Goal: Task Accomplishment & Management: Complete application form

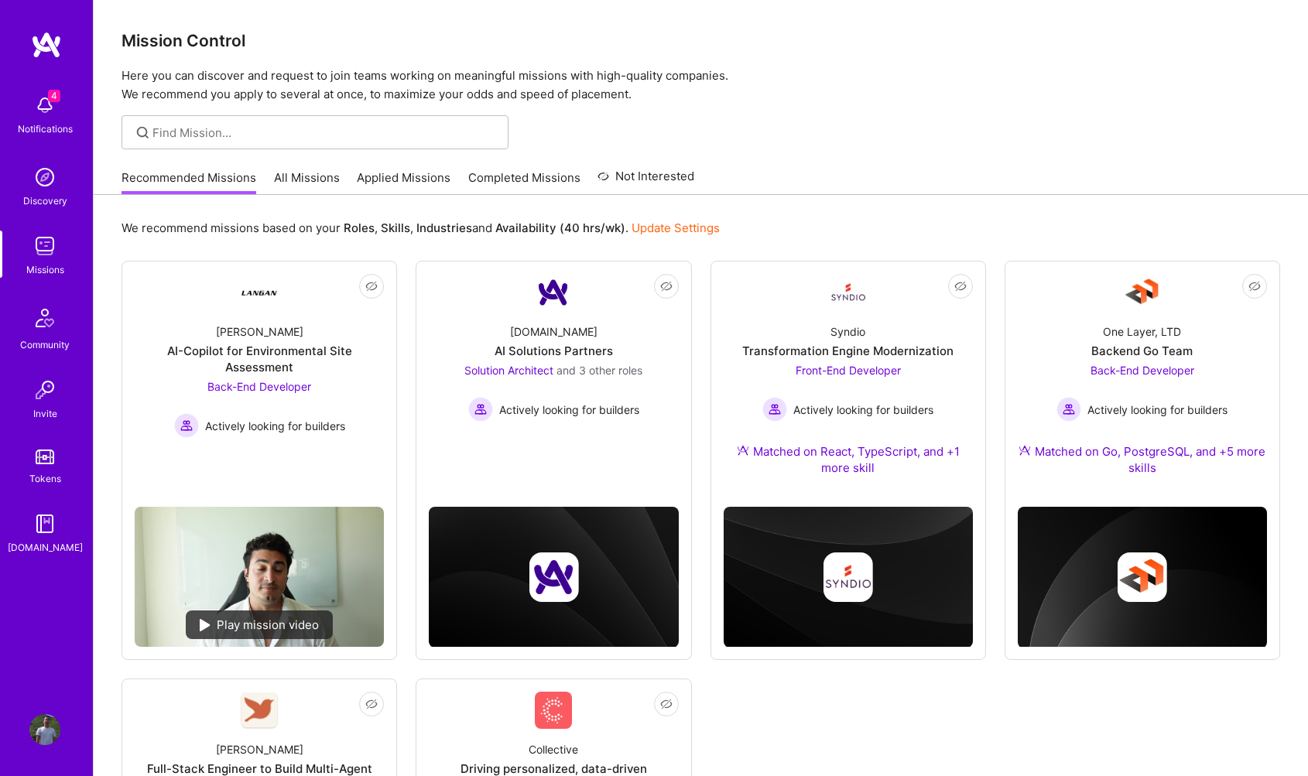
click at [40, 109] on img at bounding box center [44, 105] width 31 height 31
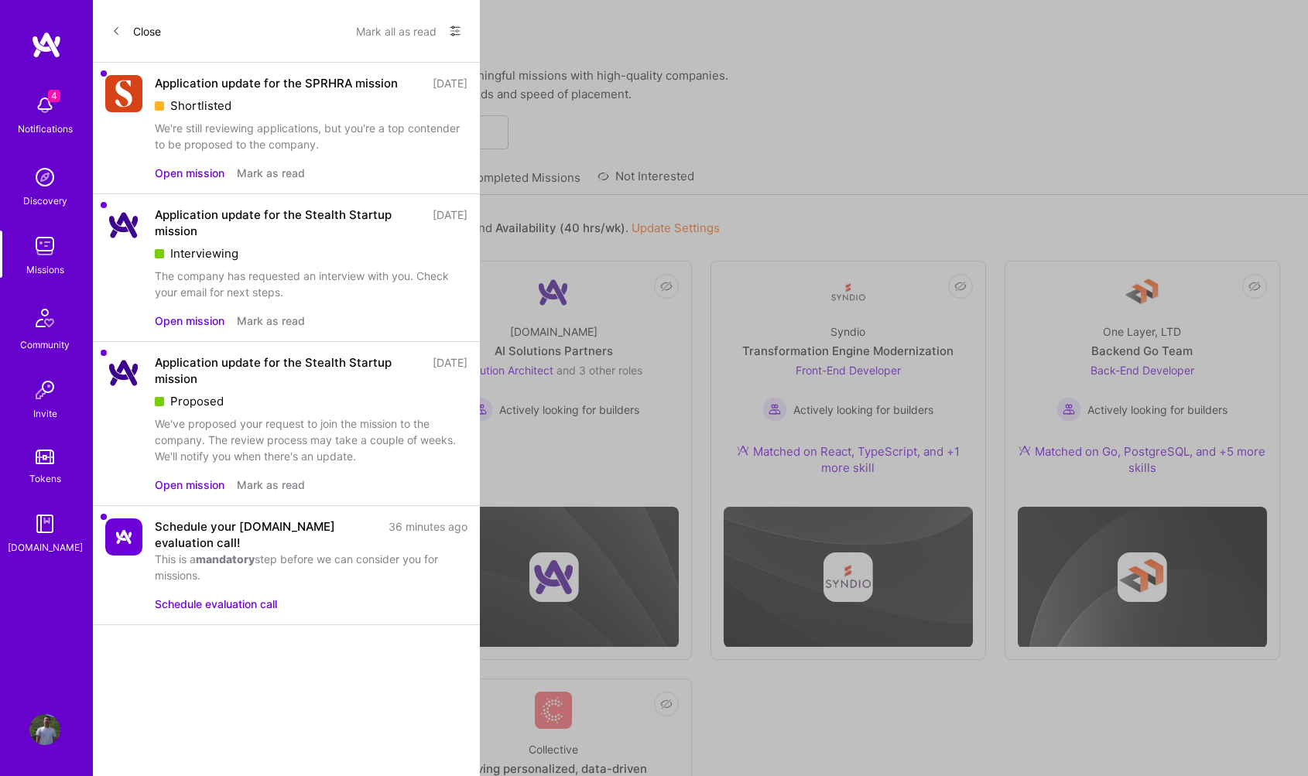
click at [395, 29] on button "Mark all as read" at bounding box center [396, 31] width 81 height 25
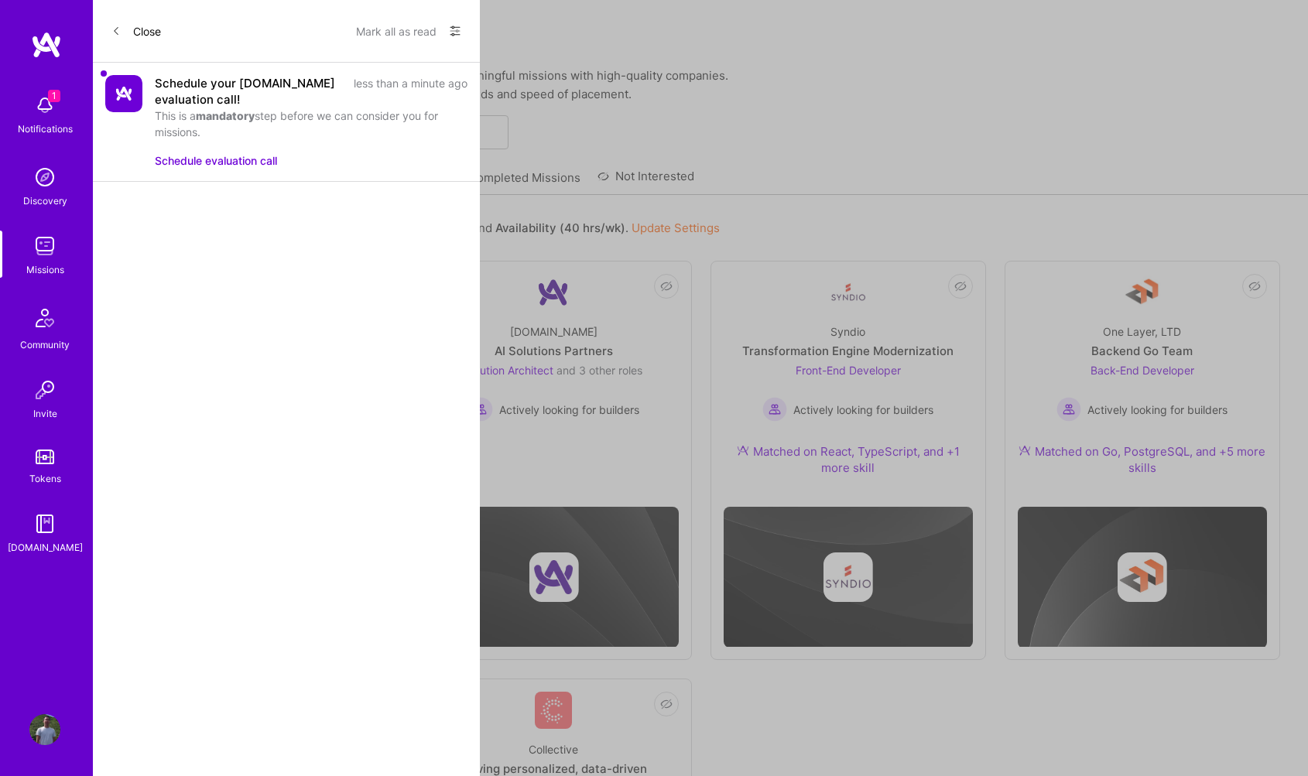
click at [393, 30] on button "Mark all as read" at bounding box center [396, 31] width 81 height 25
click at [250, 165] on button "Schedule evaluation call" at bounding box center [216, 160] width 122 height 16
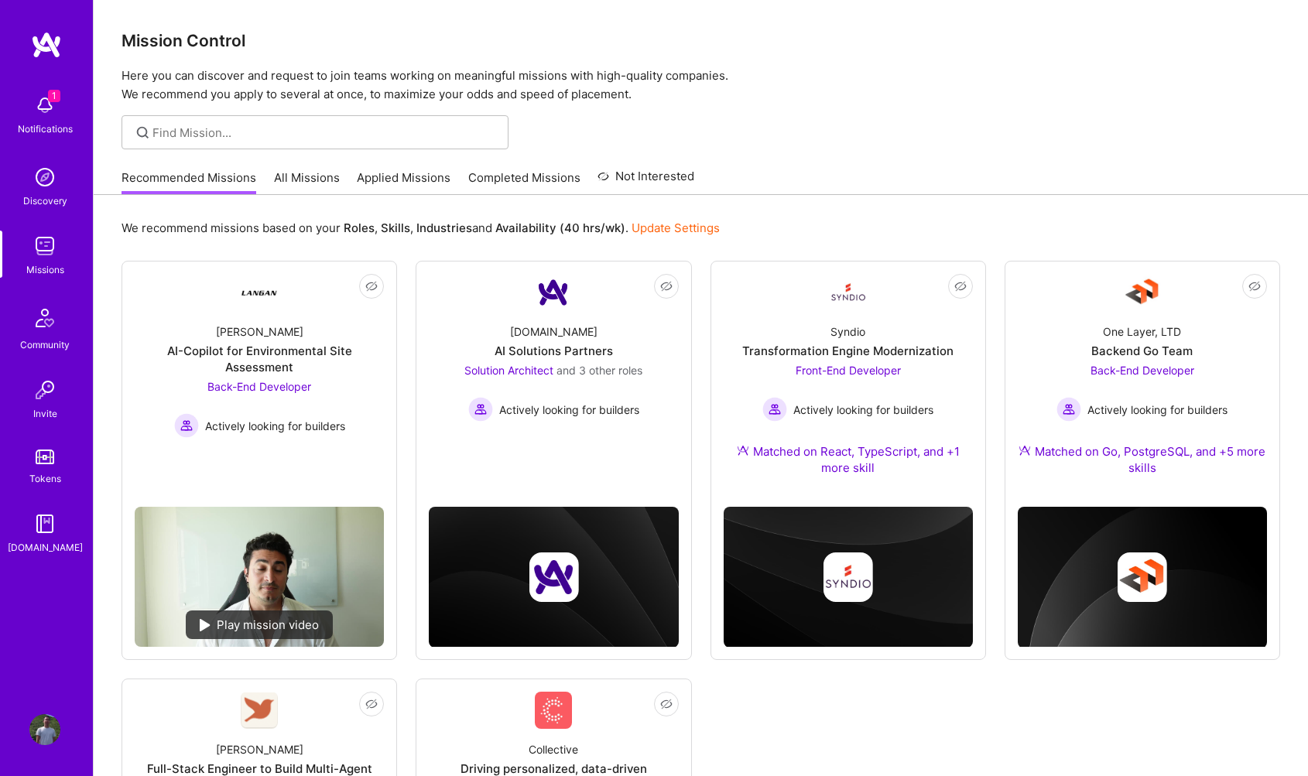
click at [50, 116] on div "1 Notifications Discovery Missions Community Invite Tokens [DOMAIN_NAME]" at bounding box center [46, 321] width 93 height 469
click at [323, 172] on link "All Missions" at bounding box center [307, 183] width 66 height 26
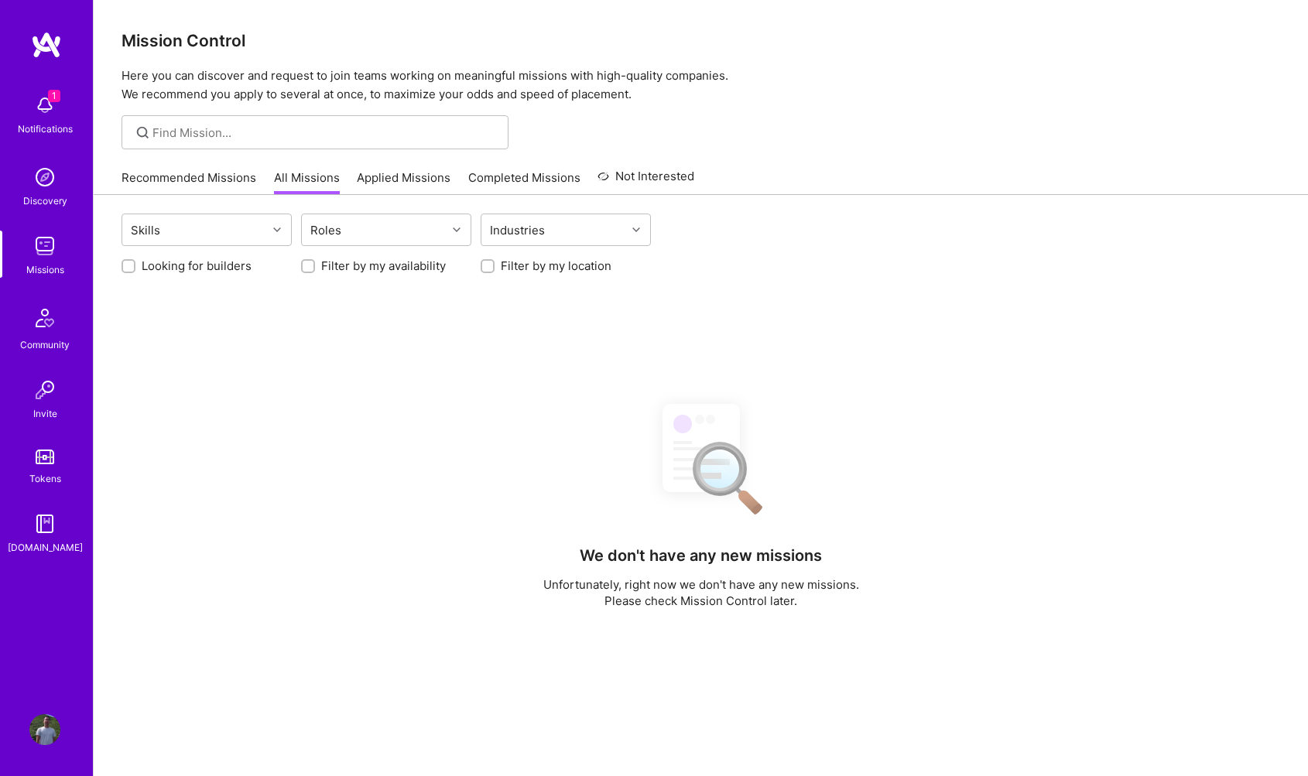
click at [384, 180] on link "Applied Missions" at bounding box center [404, 183] width 94 height 26
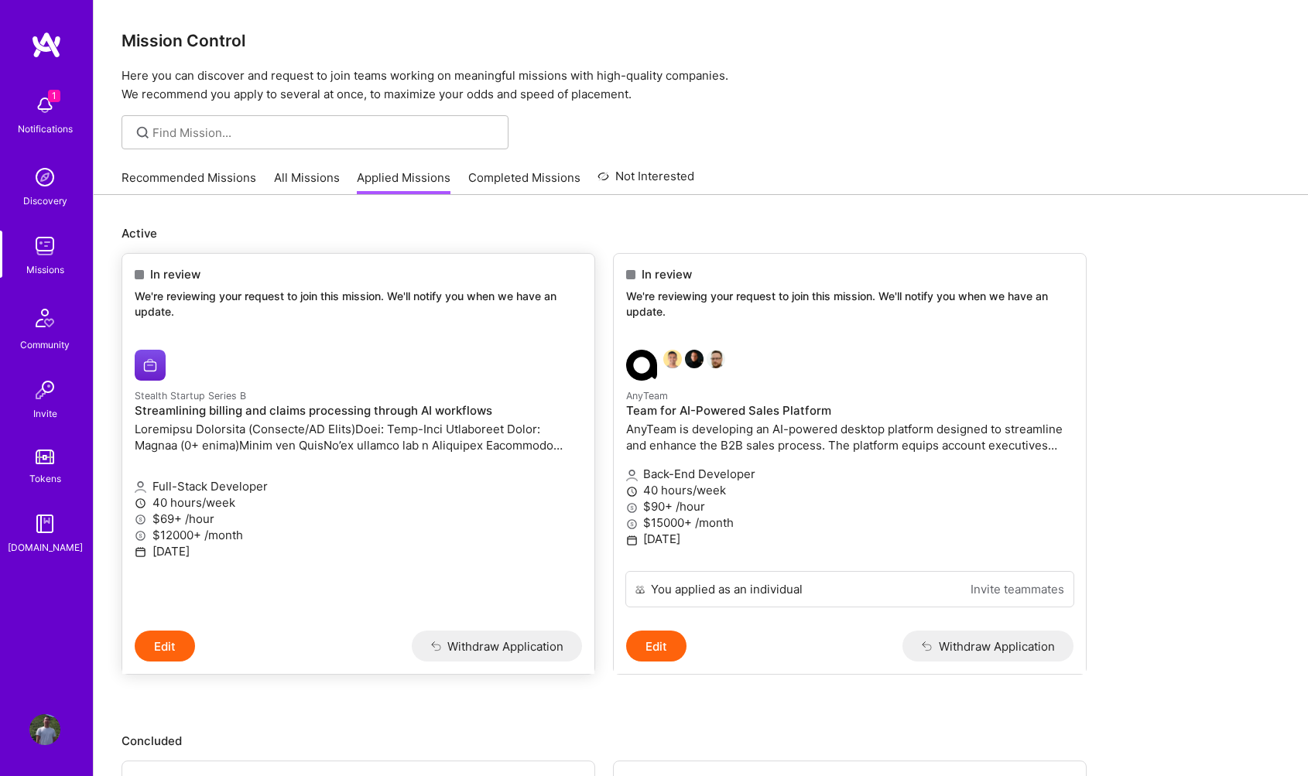
scroll to position [4, 0]
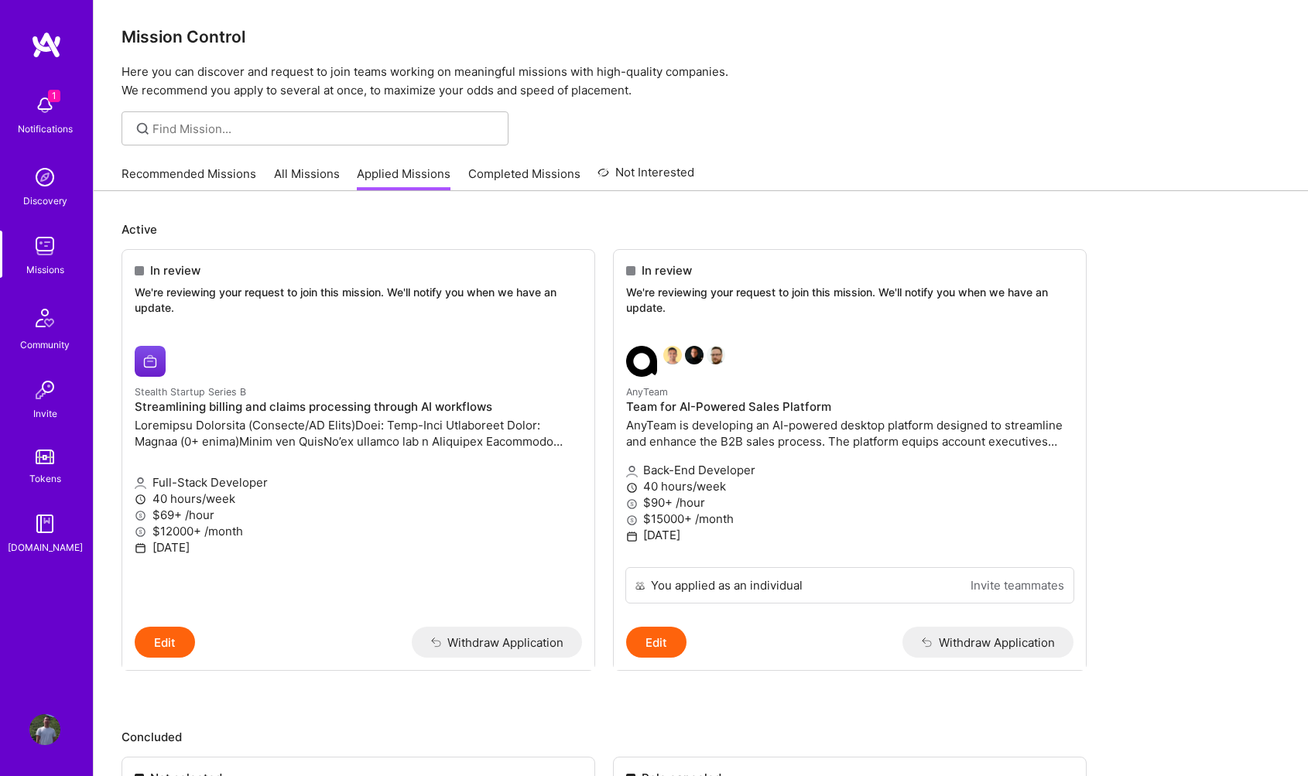
click at [47, 121] on div "Notifications" at bounding box center [45, 129] width 55 height 16
click at [42, 269] on div "Missions" at bounding box center [45, 270] width 38 height 16
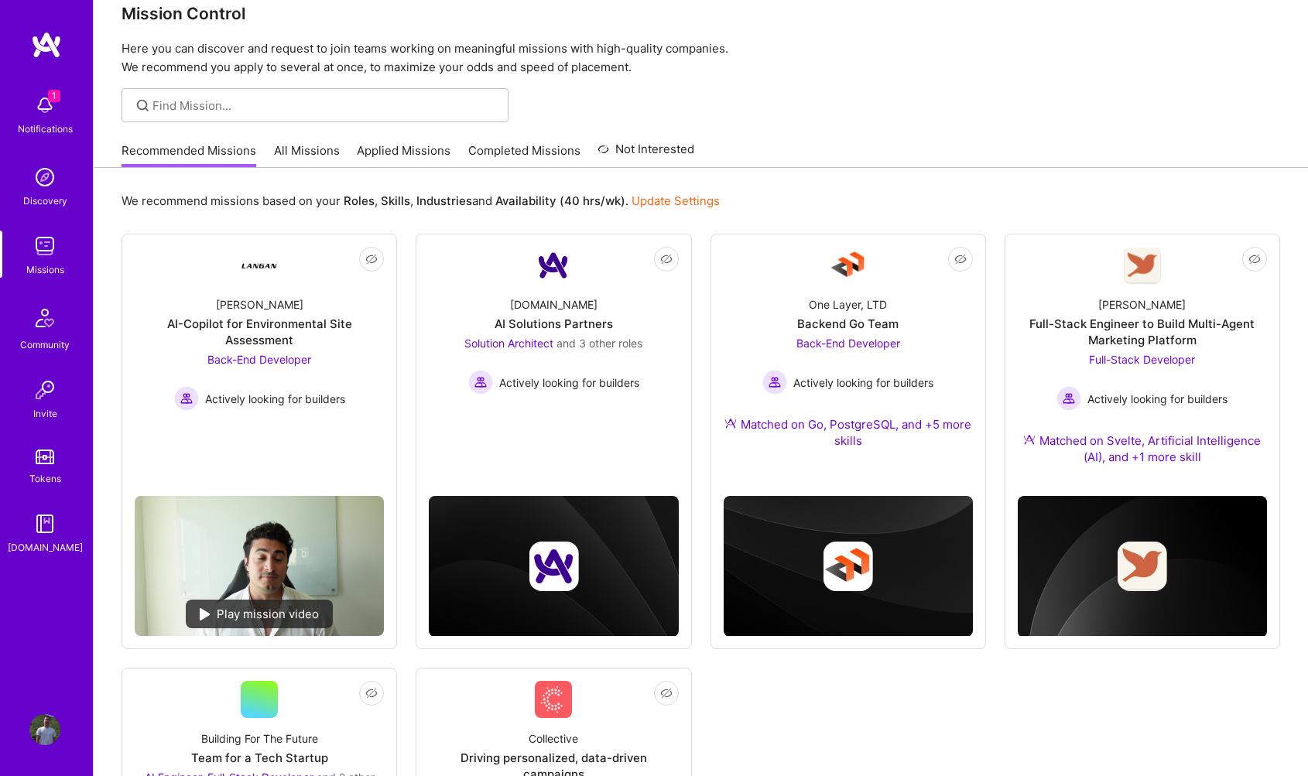
scroll to position [372, 0]
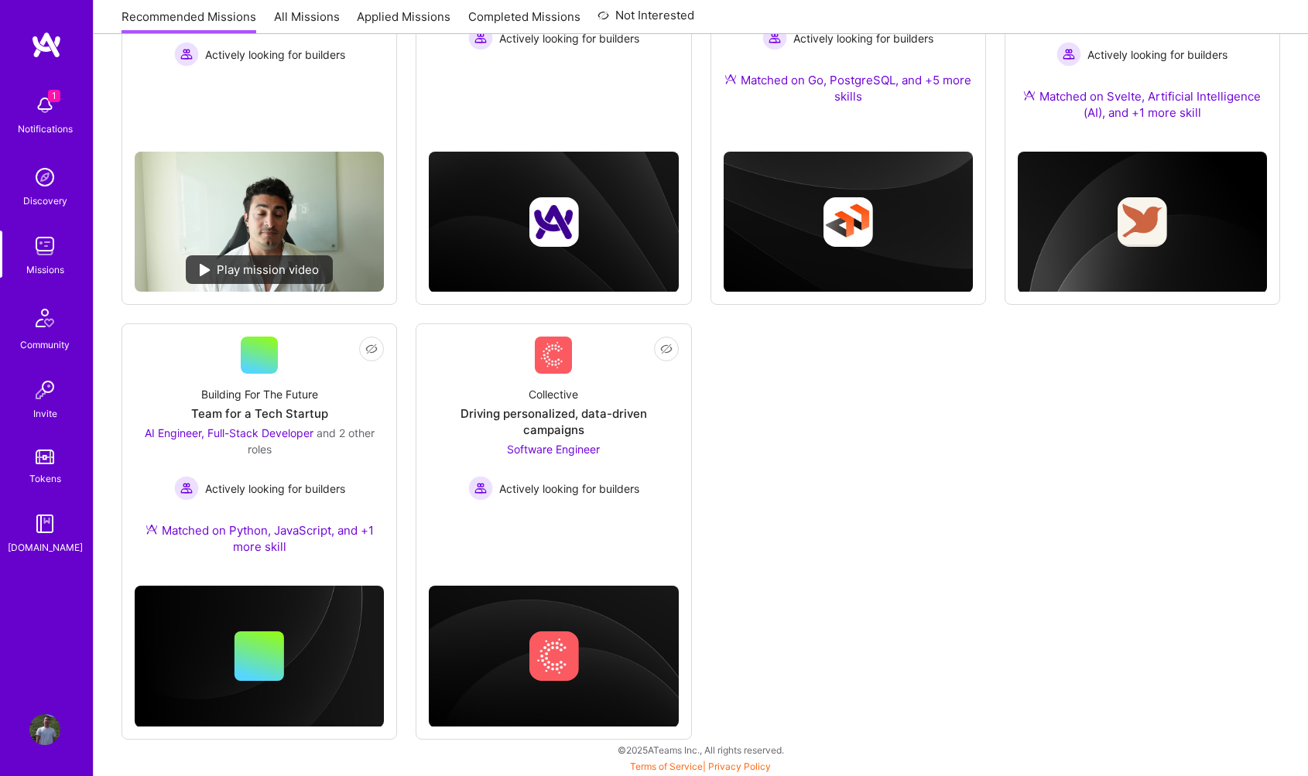
click at [1068, 522] on div "Not Interested [PERSON_NAME]-Copilot for Environmental Site Assessment Back-End…" at bounding box center [701, 314] width 1159 height 851
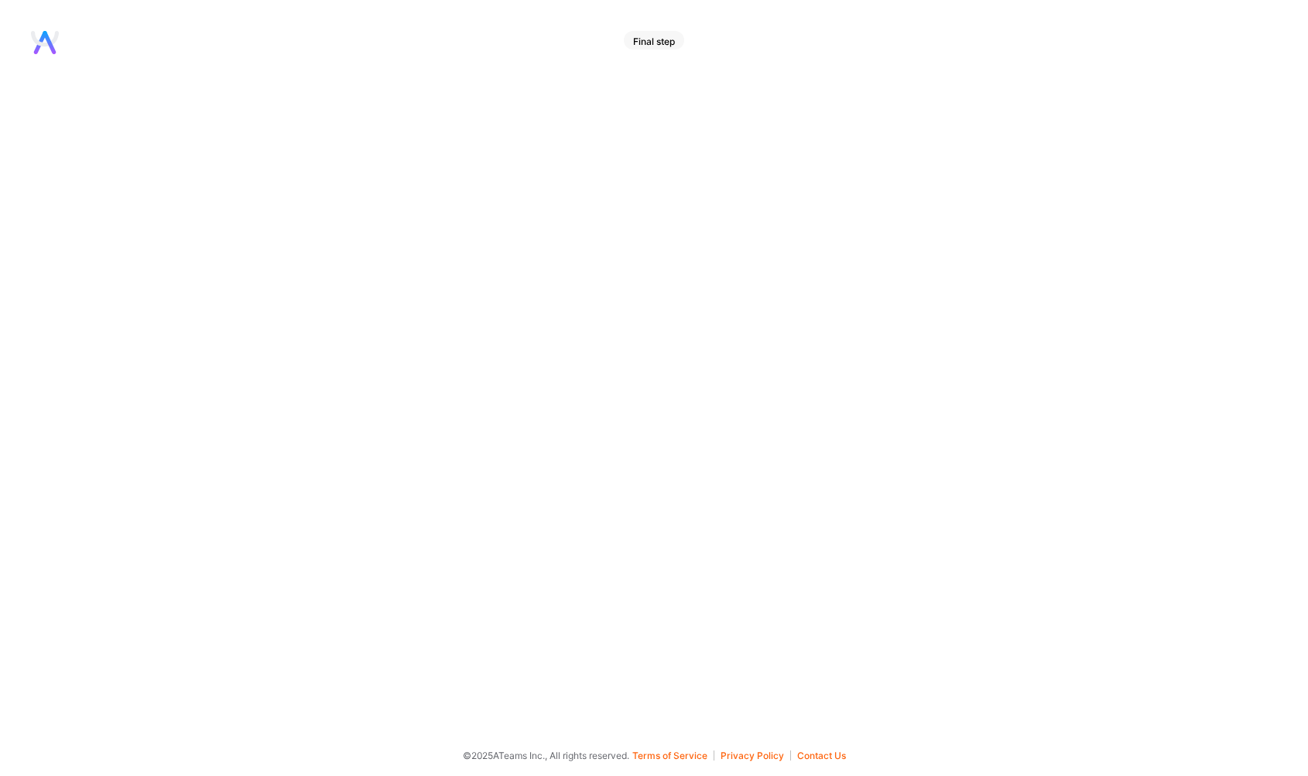
click at [637, 315] on div "Final step" at bounding box center [654, 373] width 1308 height 684
click at [655, 33] on div "Final step" at bounding box center [654, 40] width 60 height 19
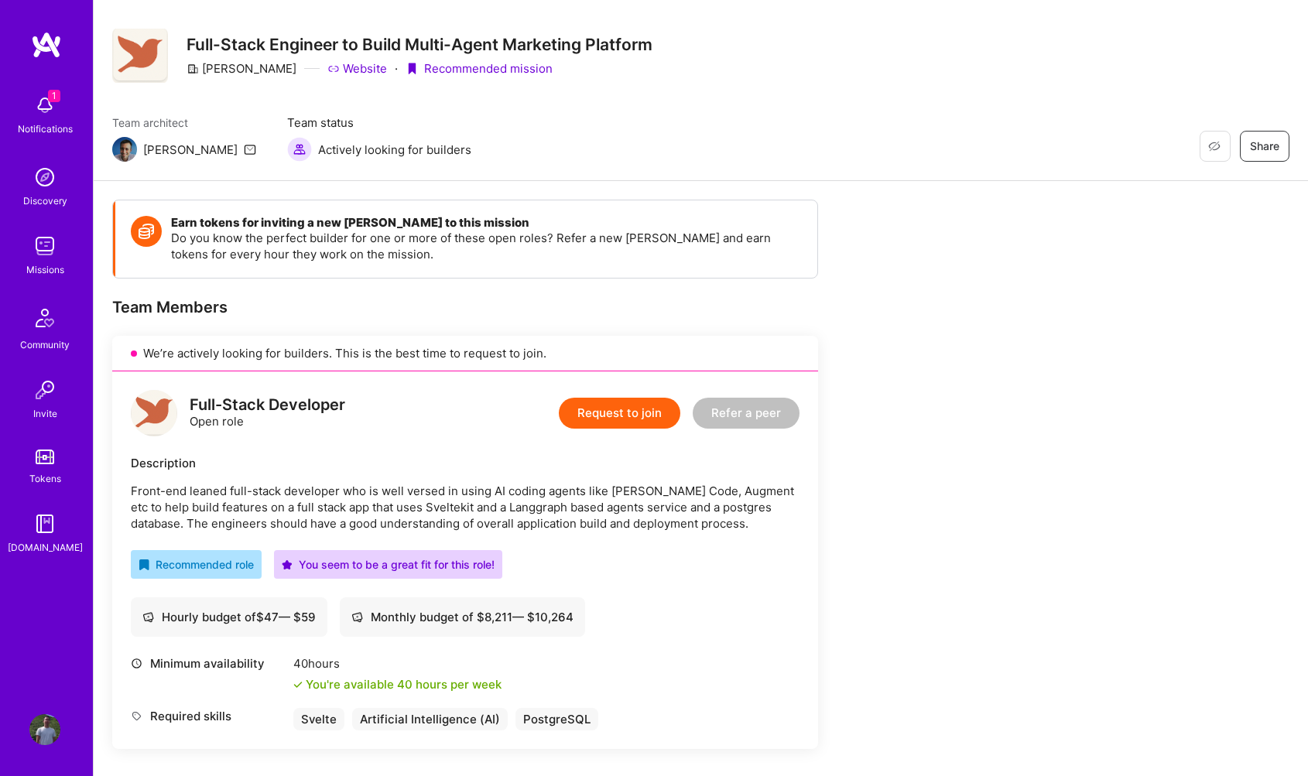
scroll to position [23, 0]
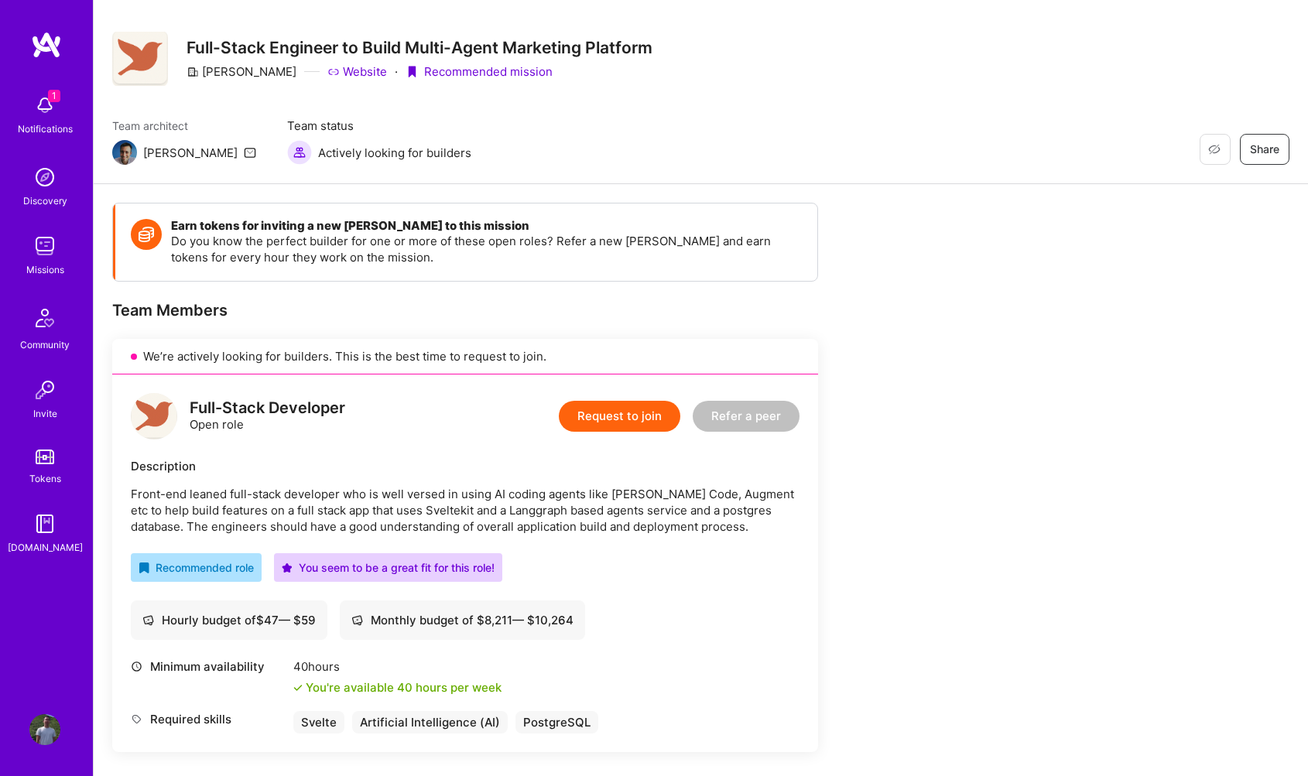
click at [606, 413] on button "Request to join" at bounding box center [620, 416] width 122 height 31
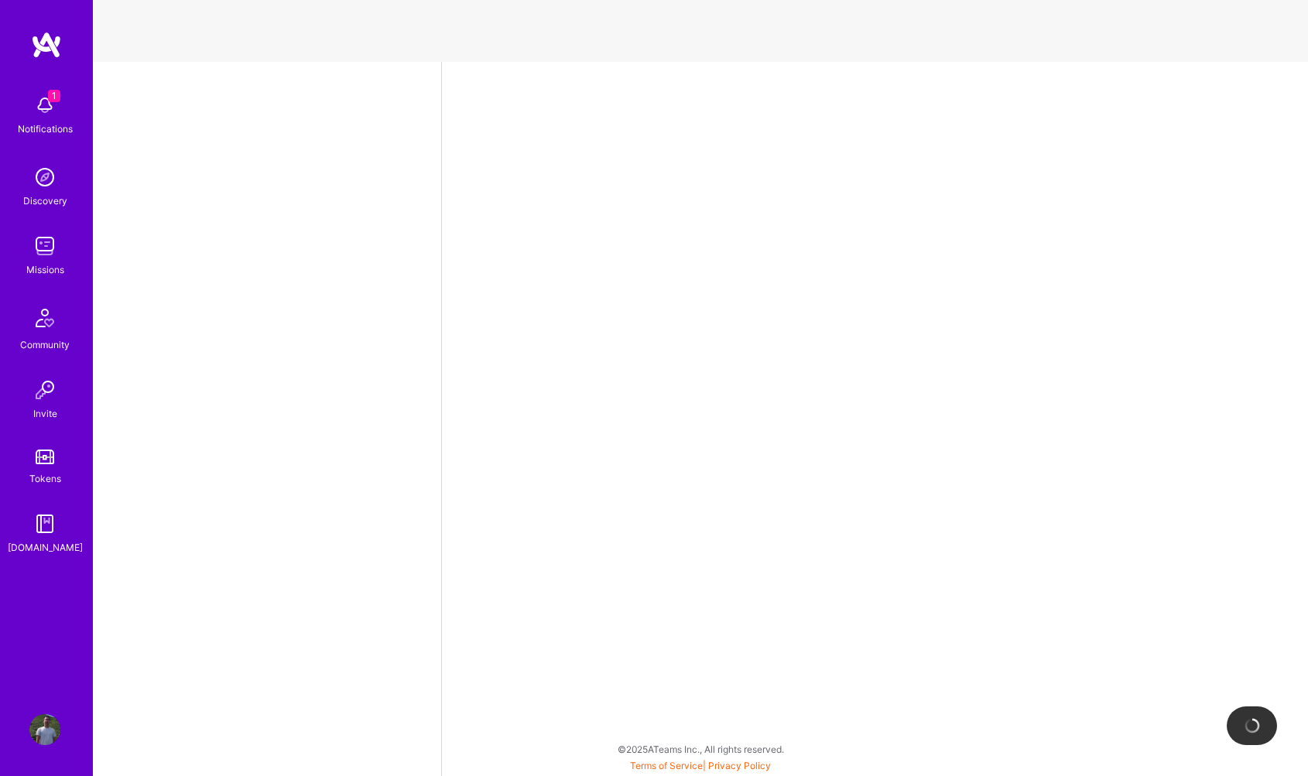
select select "US"
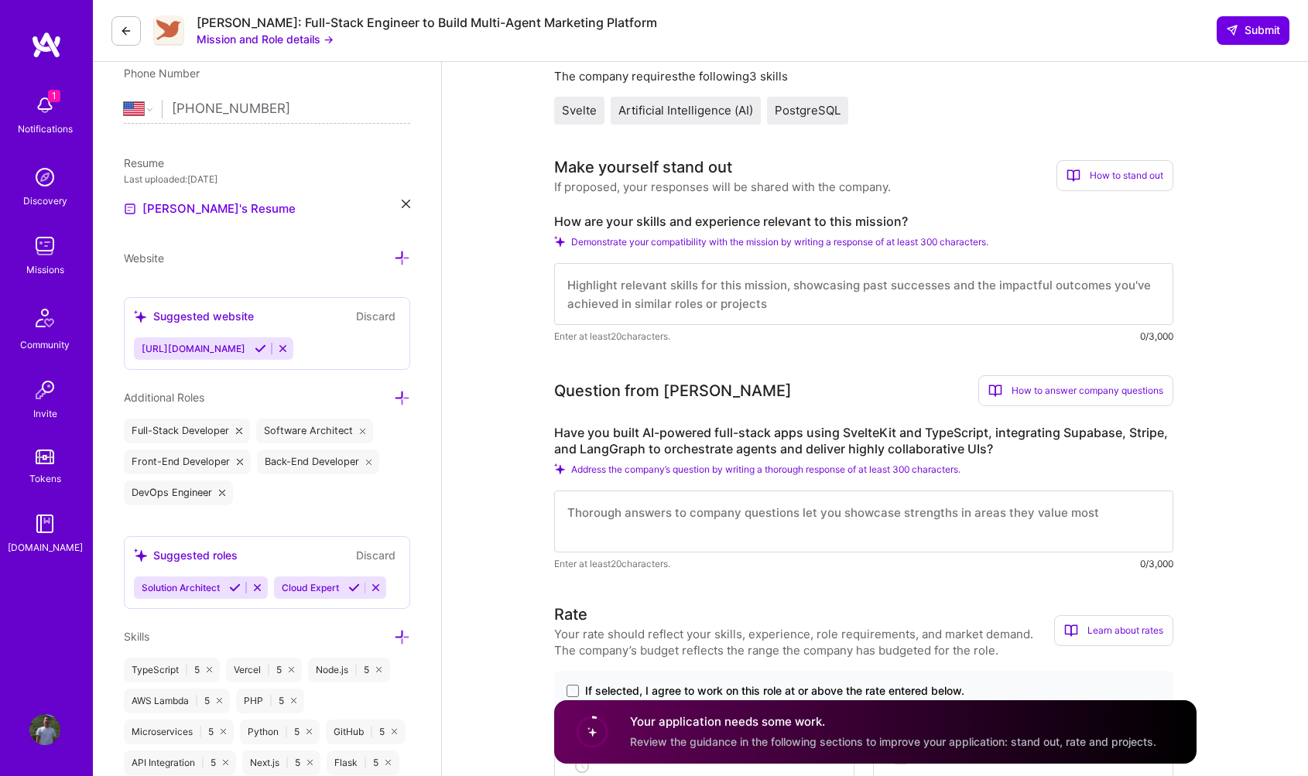
scroll to position [318, 0]
click at [731, 295] on textarea at bounding box center [863, 293] width 619 height 62
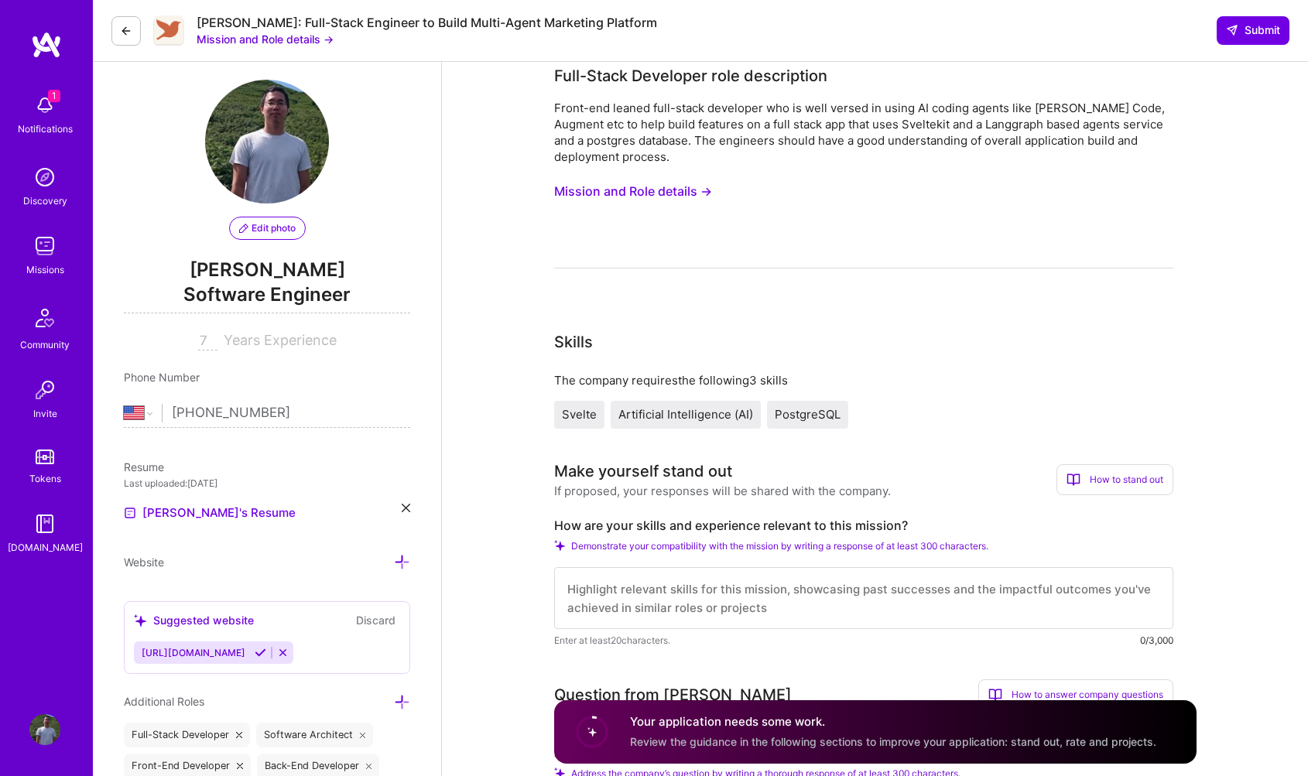
scroll to position [0, 0]
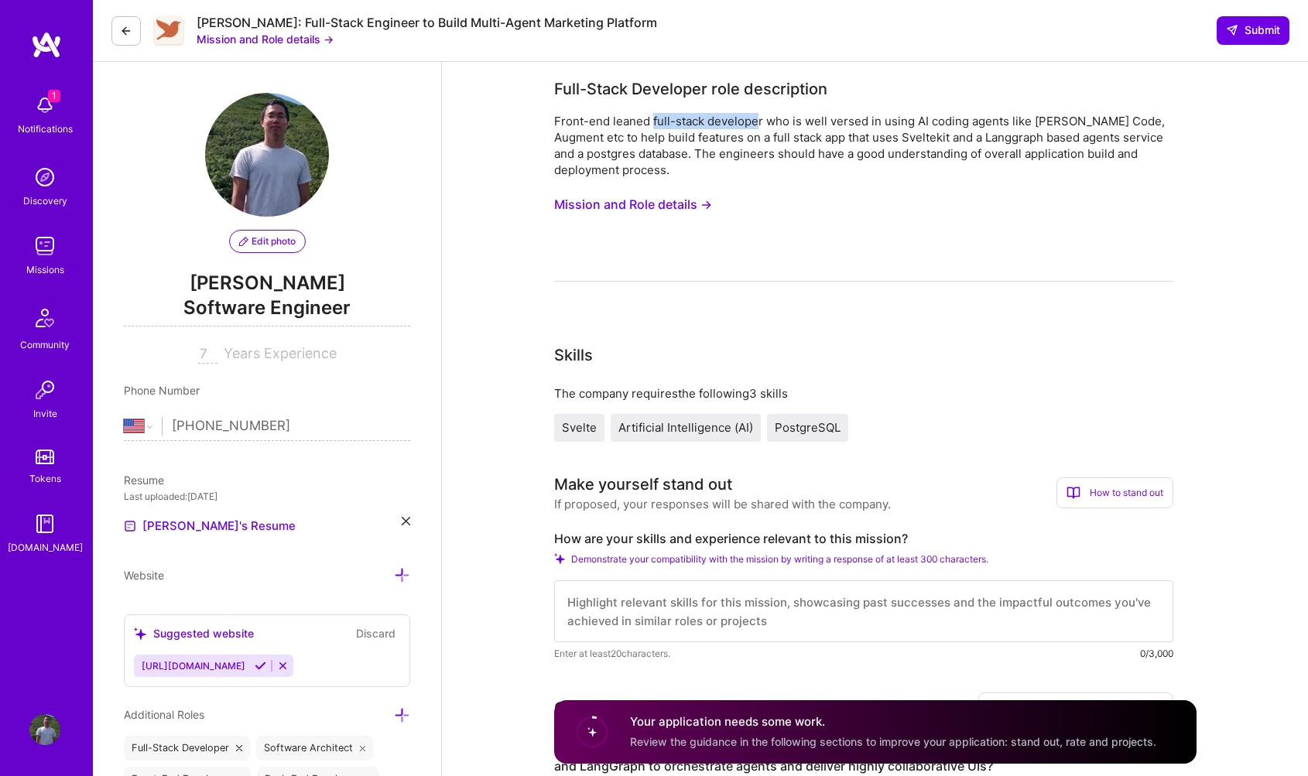
copy div "full-stack develope"
drag, startPoint x: 653, startPoint y: 118, endPoint x: 759, endPoint y: 122, distance: 106.1
click at [759, 122] on div "Front-end leaned full-stack developer who is well versed in using AI coding age…" at bounding box center [863, 145] width 619 height 65
click at [622, 618] on textarea at bounding box center [863, 612] width 619 height 62
type textarea "Built complex software with"
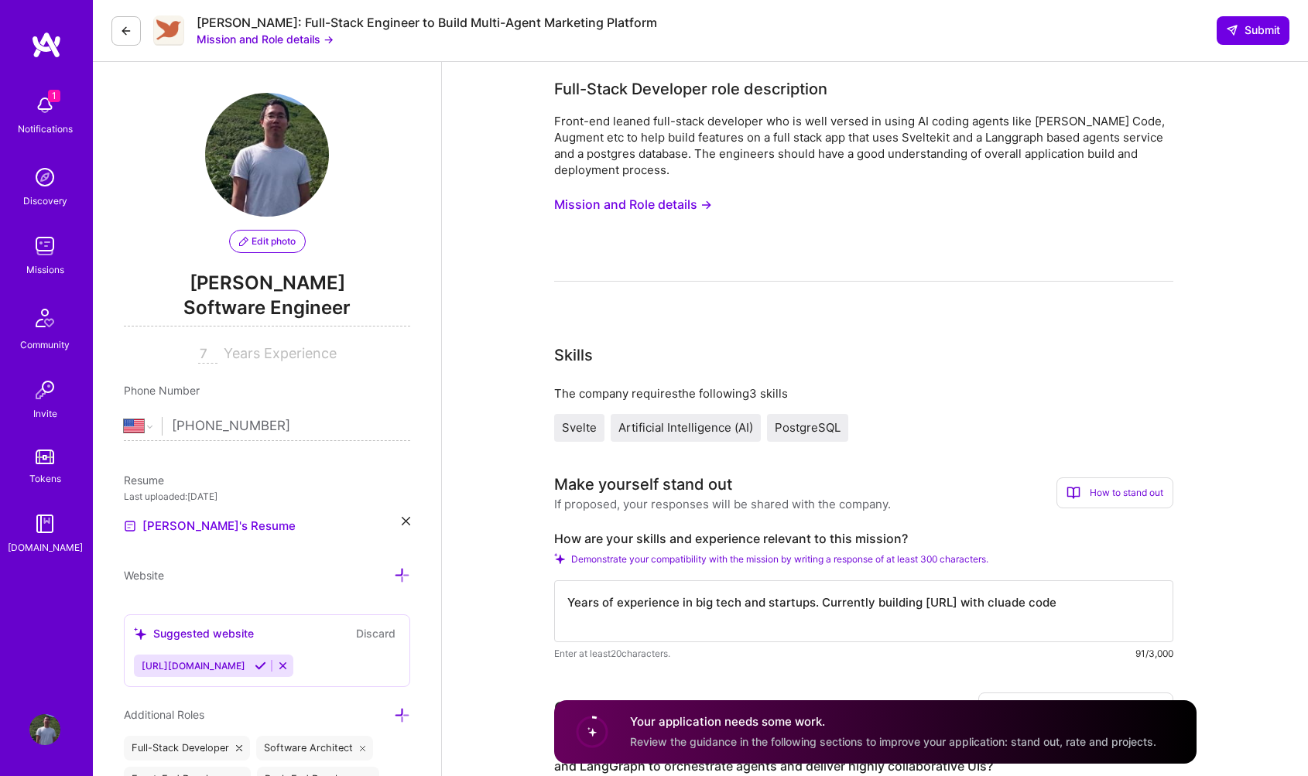
click at [995, 603] on textarea "Years of experience in big tech and startups. Currently building zucca.ai with …" at bounding box center [863, 612] width 619 height 62
click at [1084, 603] on textarea "Years of experience in big tech and startups. Currently building zucca.ai with …" at bounding box center [863, 612] width 619 height 62
drag, startPoint x: 1068, startPoint y: 602, endPoint x: 1152, endPoint y: 607, distance: 83.7
click at [968, 605] on textarea "Years of experience in big tech and startups. Currently building zucca.ai with …" at bounding box center [863, 612] width 619 height 62
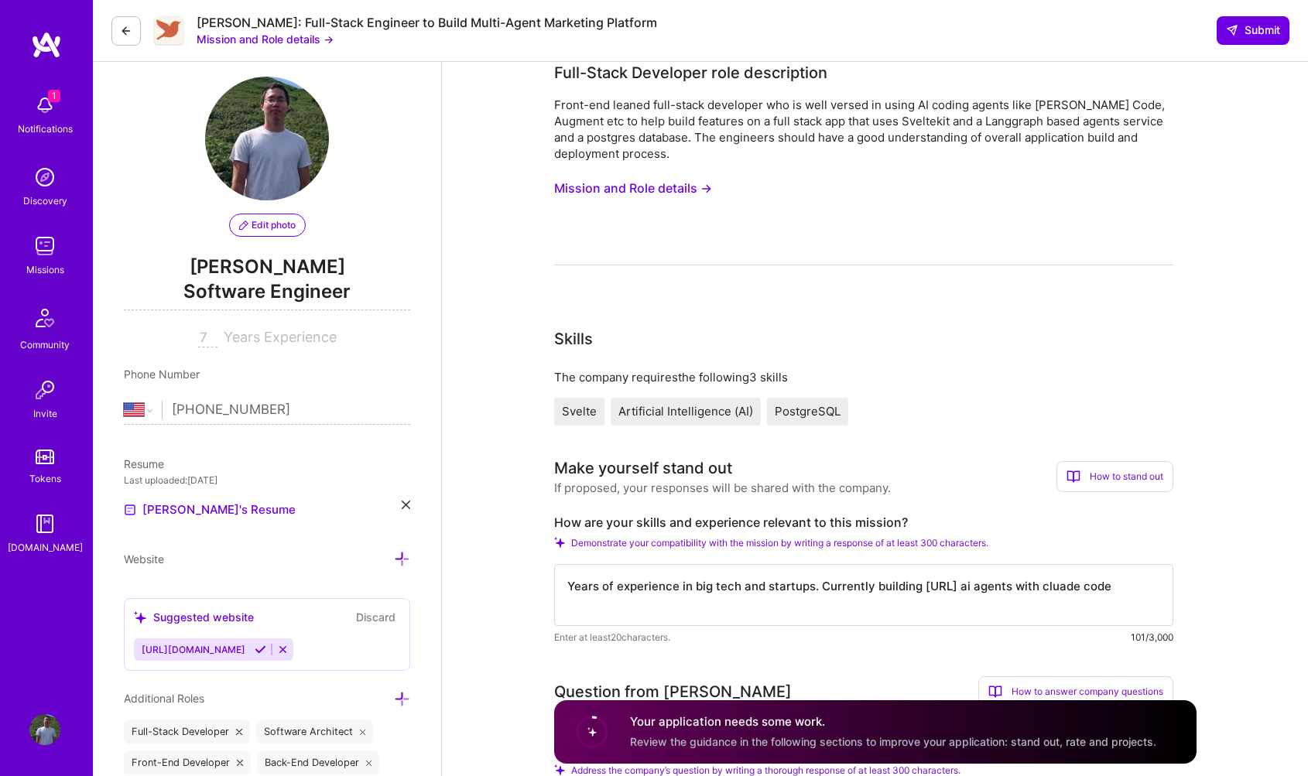
click at [1129, 584] on textarea "Years of experience in big tech and startups. Currently building zucca.ai ai ag…" at bounding box center [863, 595] width 619 height 62
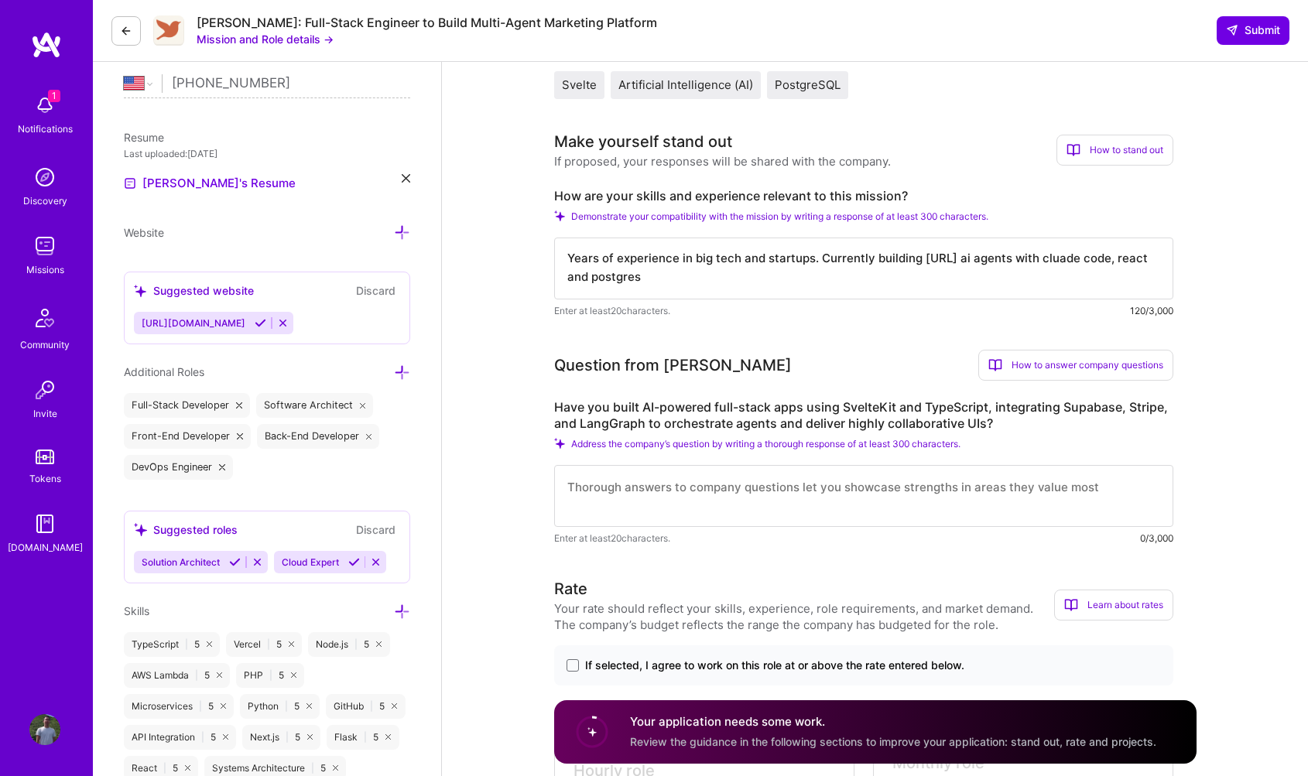
scroll to position [427, 0]
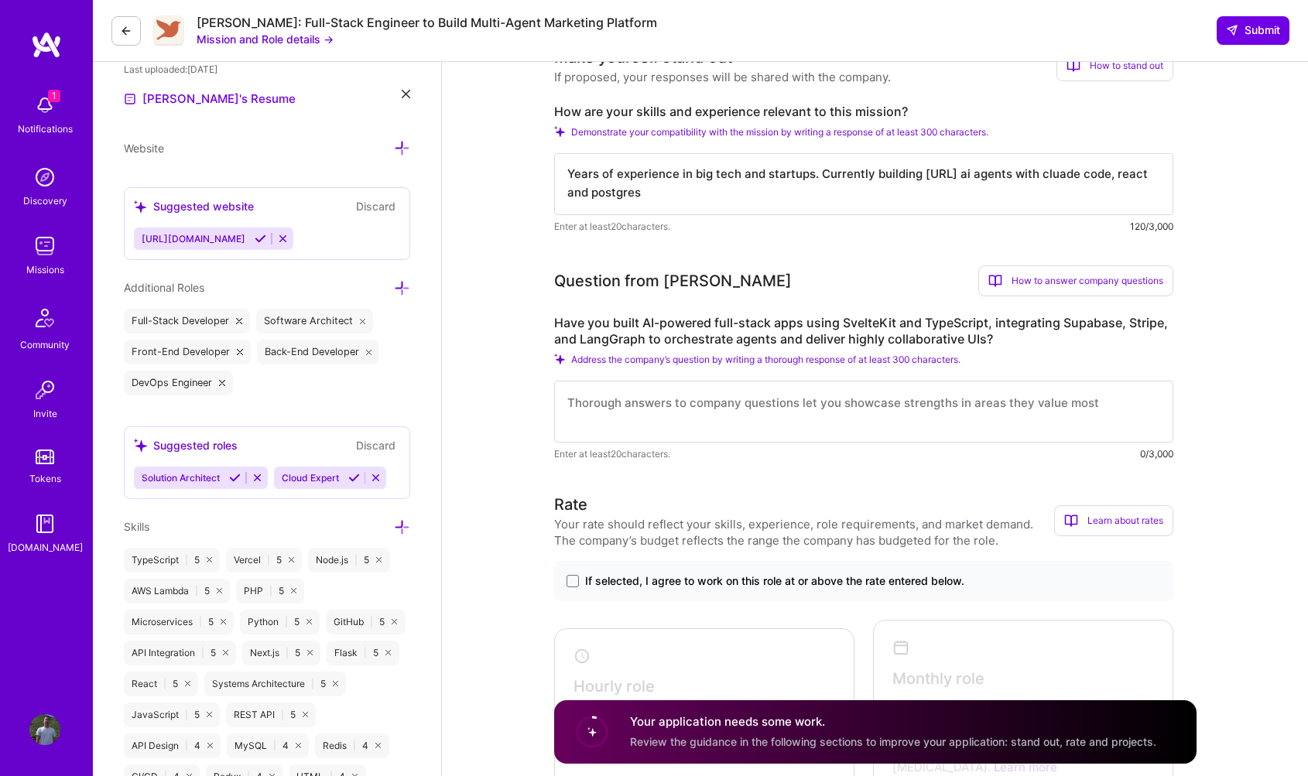
type textarea "Years of experience in big tech and startups. Currently building zucca.ai ai ag…"
click at [920, 408] on textarea at bounding box center [863, 412] width 619 height 62
type textarea "Built full stack app with"
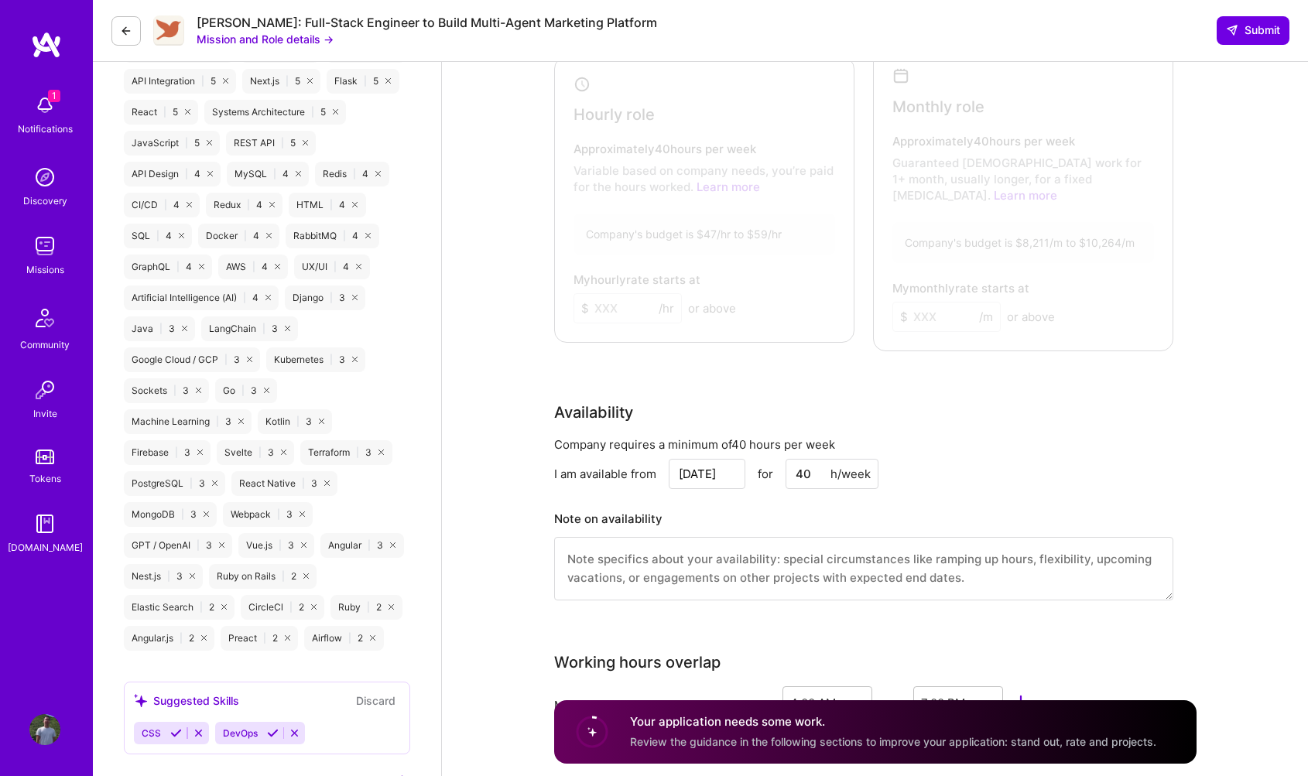
scroll to position [1006, 0]
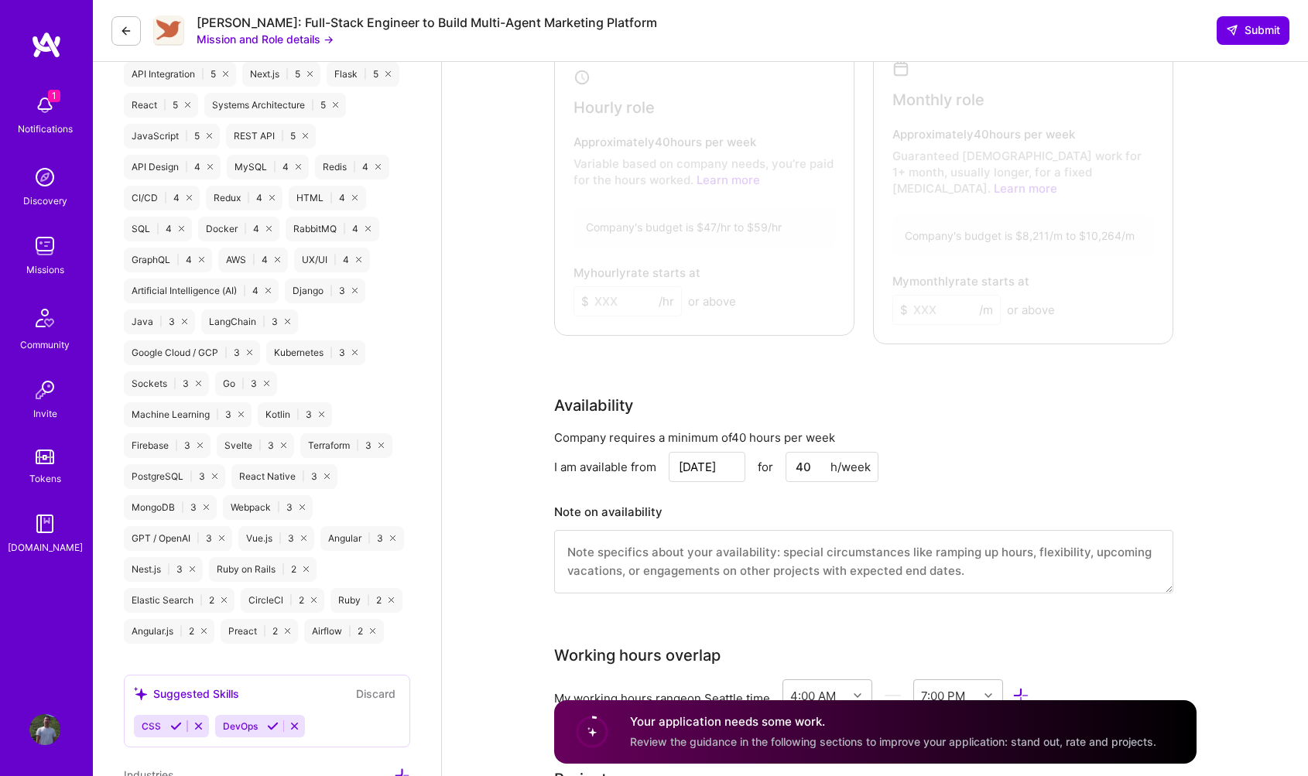
click at [866, 400] on div "Availability" at bounding box center [863, 405] width 619 height 23
